Goal: Information Seeking & Learning: Compare options

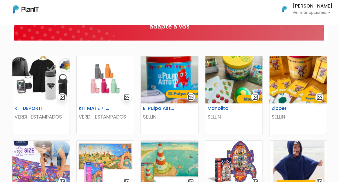
scroll to position [108, 0]
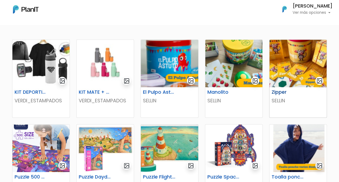
click at [279, 90] on h6 "Zipper" at bounding box center [288, 92] width 40 height 6
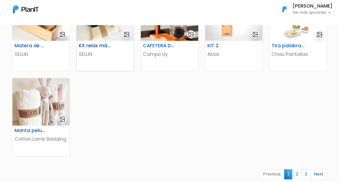
scroll to position [377, 0]
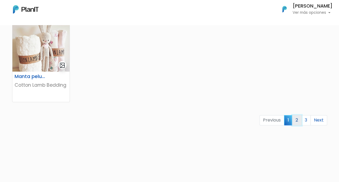
click at [295, 121] on link "2" at bounding box center [296, 120] width 9 height 10
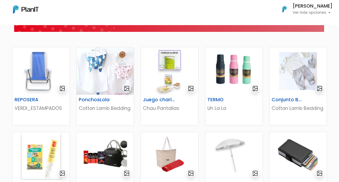
scroll to position [81, 0]
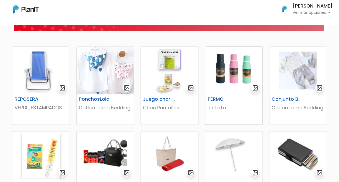
click at [227, 93] on img at bounding box center [233, 70] width 57 height 47
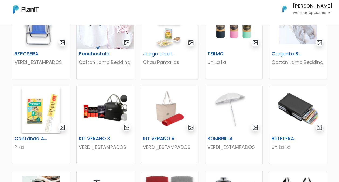
scroll to position [135, 0]
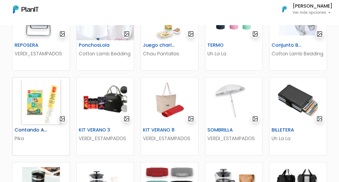
click at [44, 107] on img at bounding box center [40, 100] width 57 height 47
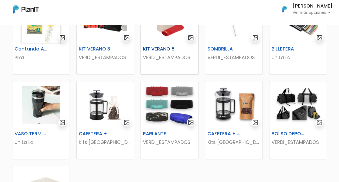
scroll to position [242, 0]
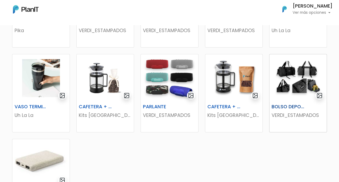
click at [285, 86] on img at bounding box center [297, 77] width 57 height 47
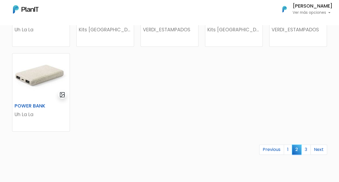
scroll to position [377, 0]
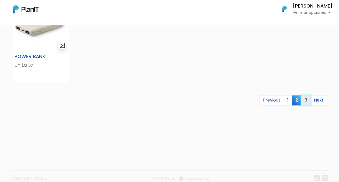
click at [304, 99] on link "3" at bounding box center [305, 100] width 9 height 10
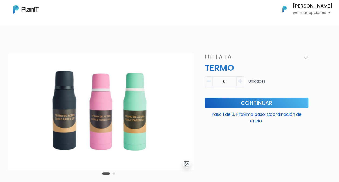
click at [112, 175] on div "Carousel Pagination" at bounding box center [109, 173] width 16 height 6
click at [113, 173] on button "Carousel Page 2" at bounding box center [114, 173] width 2 height 2
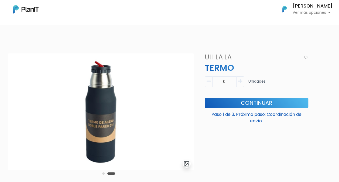
click at [103, 173] on button "Carousel Page 1" at bounding box center [103, 173] width 2 height 2
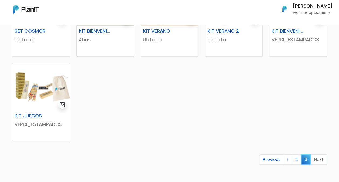
scroll to position [162, 0]
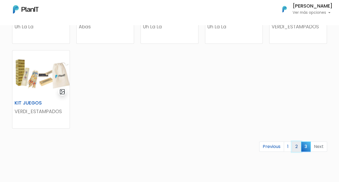
click at [299, 146] on link "2" at bounding box center [295, 146] width 9 height 10
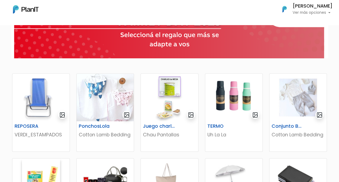
scroll to position [81, 0]
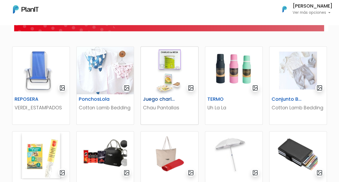
click at [159, 97] on h6 "Juego charlas de mesa + Cartas españolas" at bounding box center [160, 99] width 40 height 6
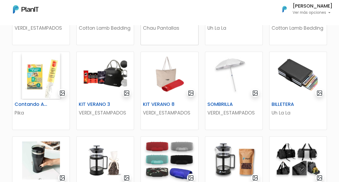
scroll to position [162, 0]
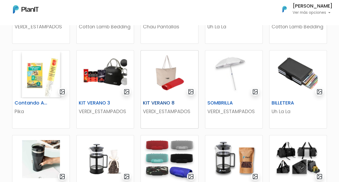
click at [168, 86] on img at bounding box center [169, 73] width 57 height 47
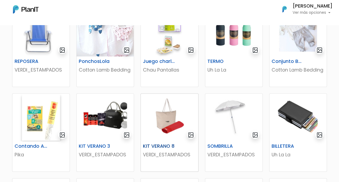
scroll to position [142, 0]
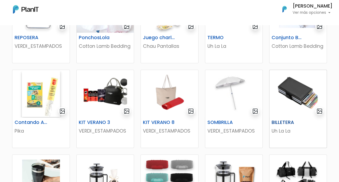
click at [301, 92] on img at bounding box center [297, 93] width 57 height 47
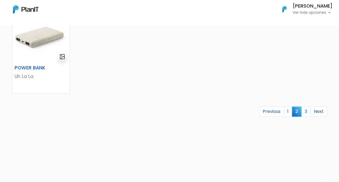
scroll to position [385, 0]
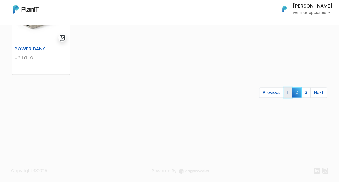
click at [286, 90] on link "1" at bounding box center [287, 92] width 8 height 10
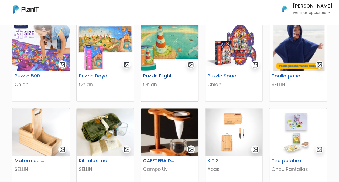
scroll to position [215, 0]
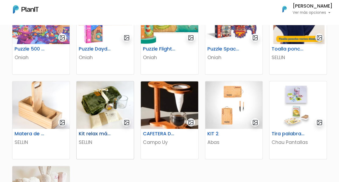
click at [97, 107] on img at bounding box center [105, 104] width 57 height 47
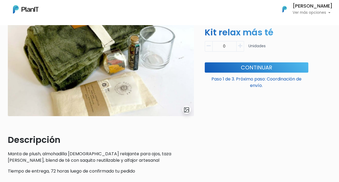
scroll to position [81, 0]
